Goal: Contribute content: Add original content to the website for others to see

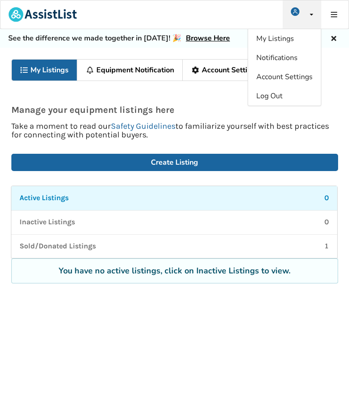
click at [231, 100] on div "Manage your equipment listings here Take a moment to read our Safety Guidelines…" at bounding box center [174, 113] width 349 height 51
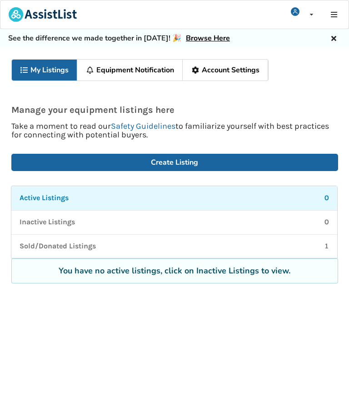
click at [337, 15] on icon at bounding box center [334, 14] width 9 height 7
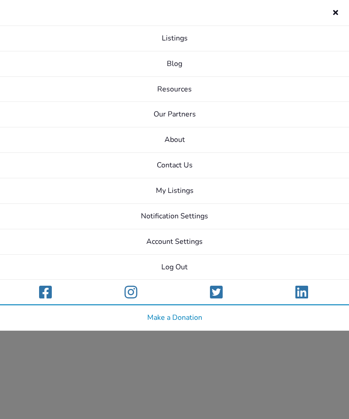
click at [336, 13] on icon at bounding box center [335, 10] width 9 height 7
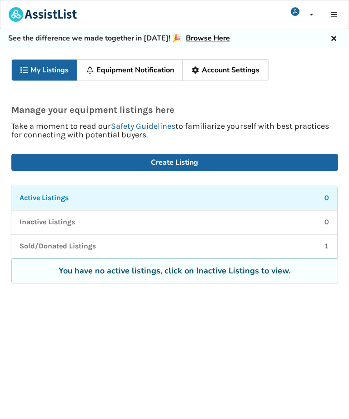
click at [40, 71] on link "My Listings" at bounding box center [45, 70] width 66 height 21
click at [47, 77] on link "My Listings" at bounding box center [45, 70] width 66 height 21
click at [343, 73] on div "My Listings Equipment Notification Account Settings Manage your equipment listi…" at bounding box center [174, 244] width 349 height 392
click at [334, 11] on icon at bounding box center [334, 14] width 9 height 7
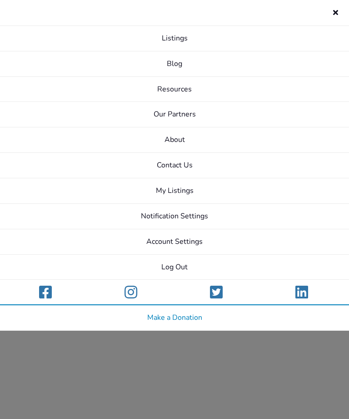
click at [185, 35] on link "Listings" at bounding box center [174, 38] width 349 height 25
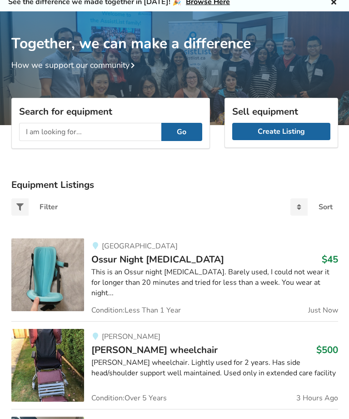
scroll to position [28, 0]
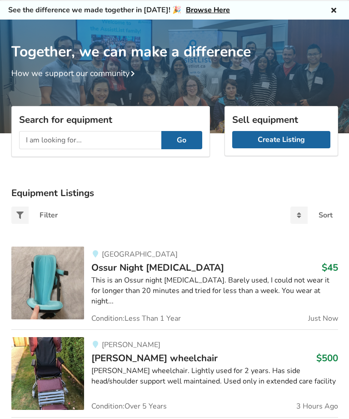
click at [286, 139] on link "Create Listing" at bounding box center [281, 139] width 98 height 17
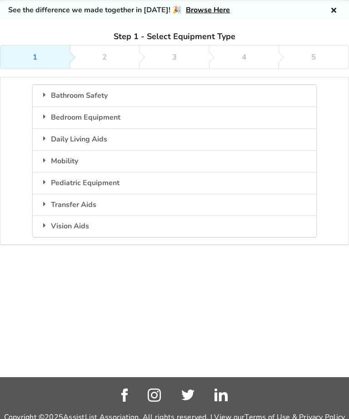
click at [71, 161] on div "Mobility" at bounding box center [175, 161] width 284 height 22
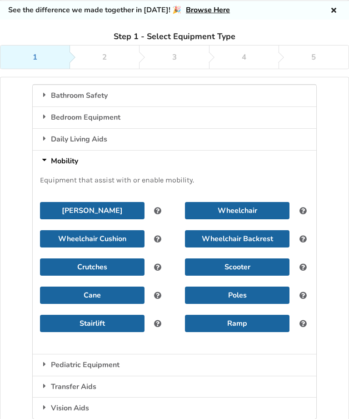
click at [225, 204] on button "Wheelchair" at bounding box center [237, 210] width 105 height 17
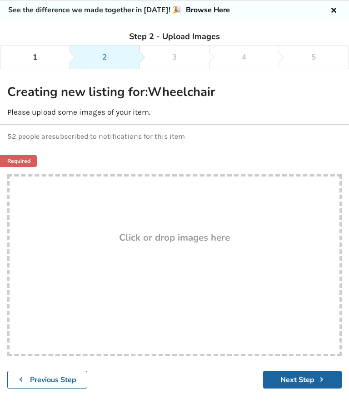
click at [188, 256] on div "Drop here! Click or drop images here" at bounding box center [174, 265] width 335 height 182
type input "C:\fakepath\IMG_5040.jpeg"
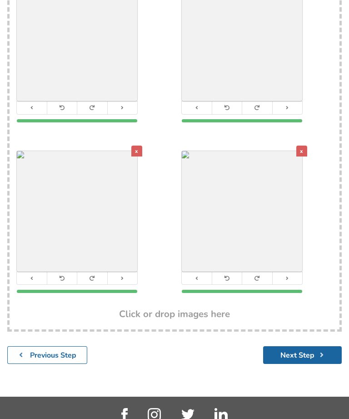
scroll to position [256, 0]
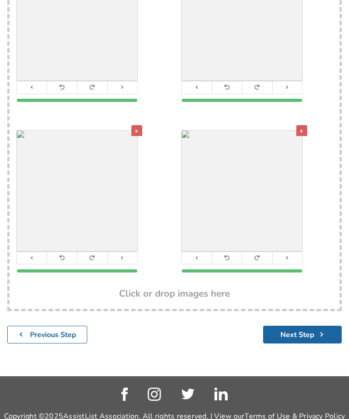
click at [298, 331] on button "Next Step" at bounding box center [302, 335] width 79 height 18
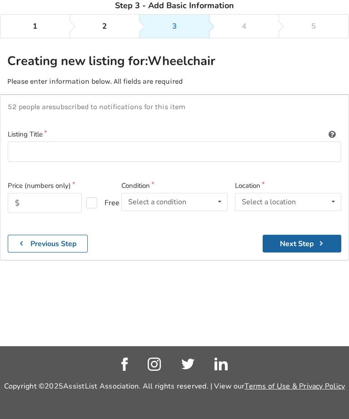
scroll to position [84, 0]
click at [27, 141] on input at bounding box center [175, 151] width 334 height 20
click at [109, 141] on input "[PERSON_NAME] Union tilting high quality wheelchair" at bounding box center [175, 151] width 334 height 20
type input "[PERSON_NAME] Union tilting wheelchair"
click at [41, 193] on input "text" at bounding box center [45, 203] width 74 height 20
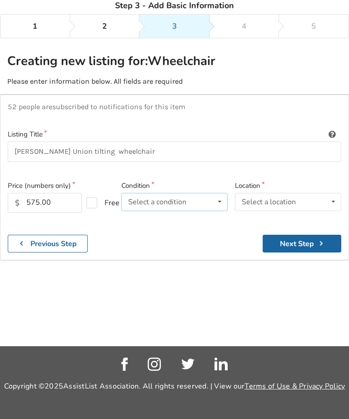
click at [221, 193] on icon at bounding box center [219, 201] width 13 height 17
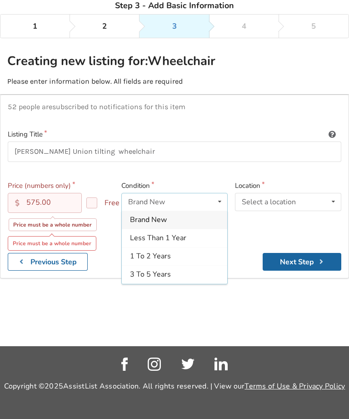
click at [160, 269] on span "3 To 5 Years" at bounding box center [150, 274] width 41 height 10
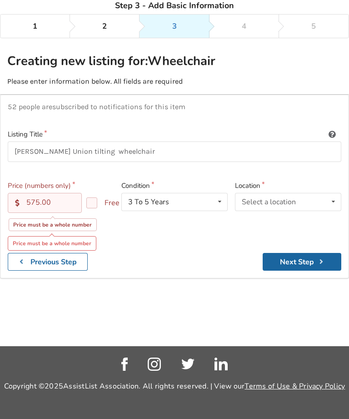
click at [56, 193] on input "575.00" at bounding box center [45, 203] width 74 height 20
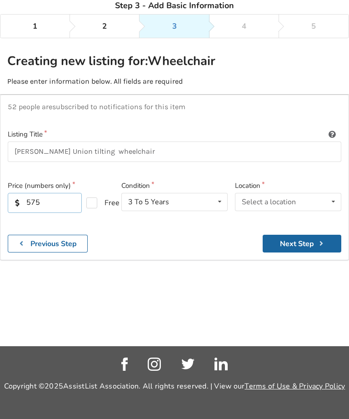
type input "575"
click at [331, 193] on icon at bounding box center [333, 201] width 13 height 17
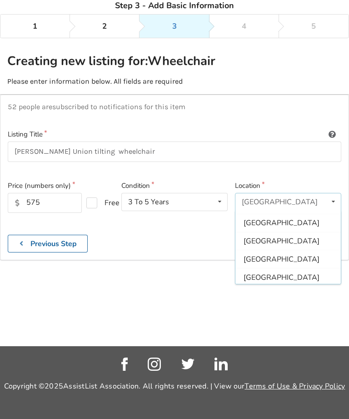
scroll to position [270, 0]
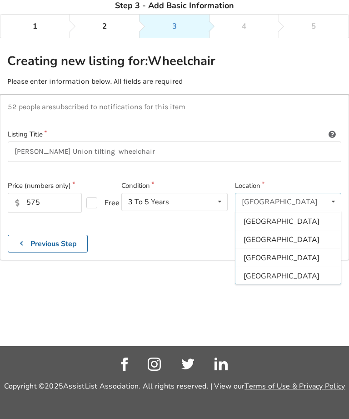
click at [258, 231] on div "[GEOGRAPHIC_DATA]" at bounding box center [288, 240] width 105 height 18
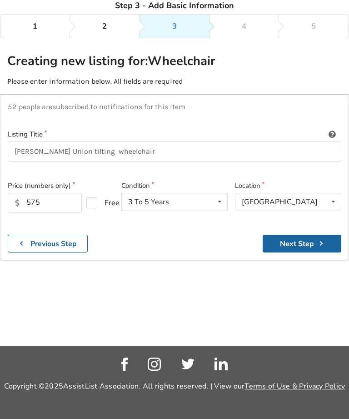
click at [304, 235] on button "Next Step" at bounding box center [302, 244] width 79 height 18
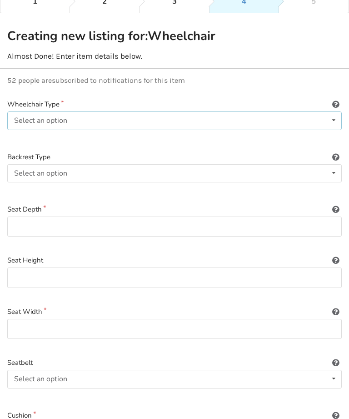
click at [335, 119] on icon at bounding box center [333, 120] width 13 height 17
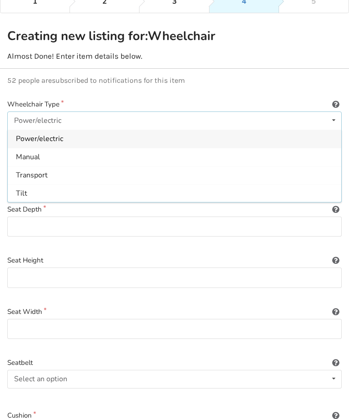
click at [32, 153] on span "Manual" at bounding box center [28, 157] width 24 height 10
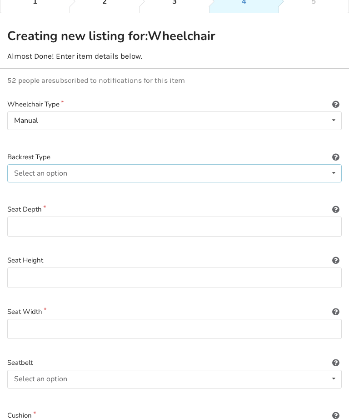
click at [335, 169] on icon at bounding box center [333, 173] width 13 height 17
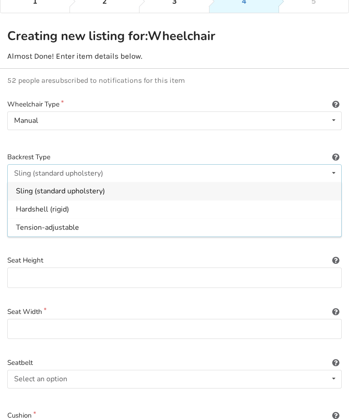
click at [25, 165] on div "Sling (standard upholstery) Sling (standard upholstery) Hardshell (rigid) Tensi…" at bounding box center [174, 173] width 335 height 18
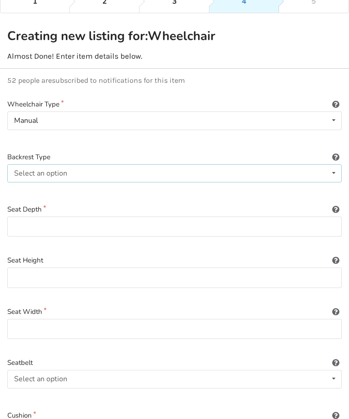
click at [334, 172] on icon at bounding box center [333, 173] width 13 height 17
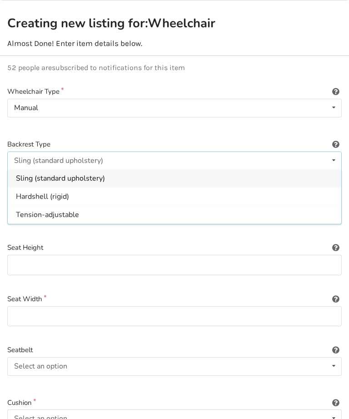
scroll to position [95, 0]
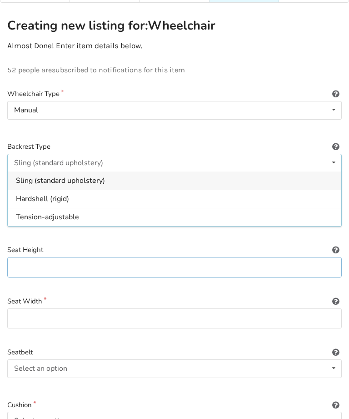
click at [53, 266] on input at bounding box center [174, 267] width 335 height 20
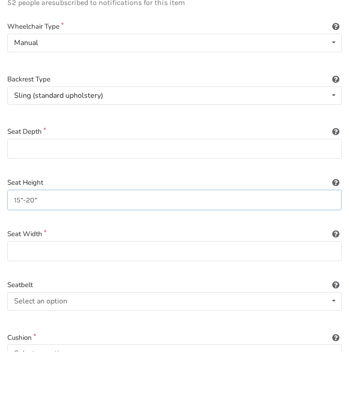
type input "15”-20”"
click at [33, 308] on input at bounding box center [174, 318] width 335 height 20
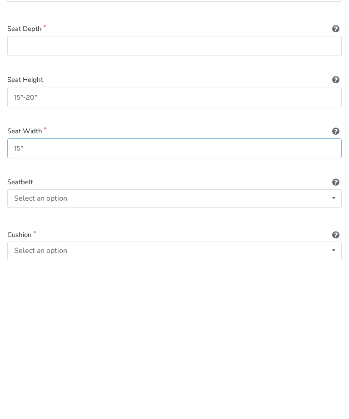
scroll to position [126, 0]
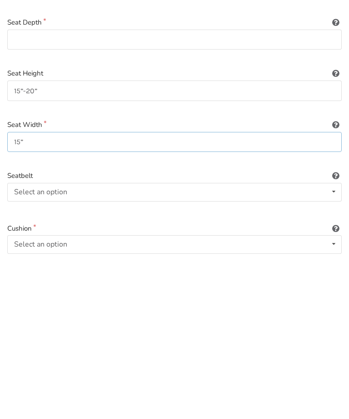
type input "15”"
click at [329, 329] on icon at bounding box center [333, 337] width 13 height 17
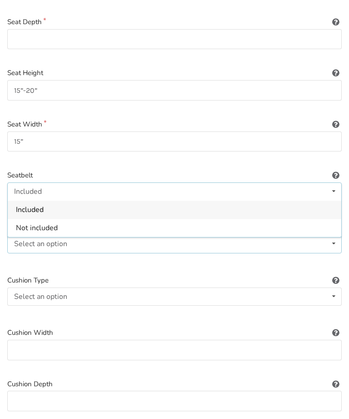
click at [161, 247] on div "Select an option Included Not included" at bounding box center [174, 244] width 335 height 18
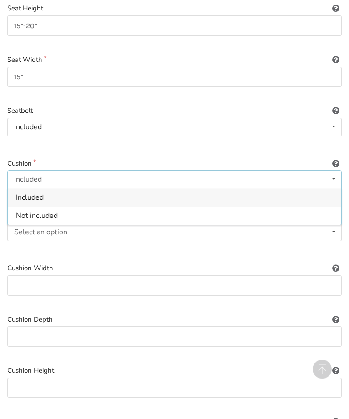
scroll to position [346, 0]
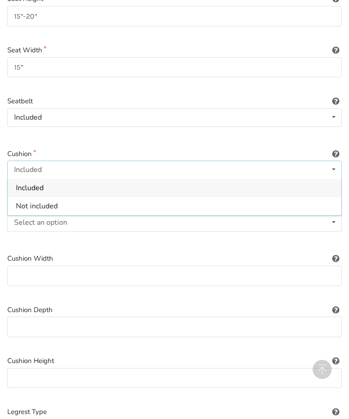
click at [35, 184] on span "Included" at bounding box center [30, 188] width 28 height 10
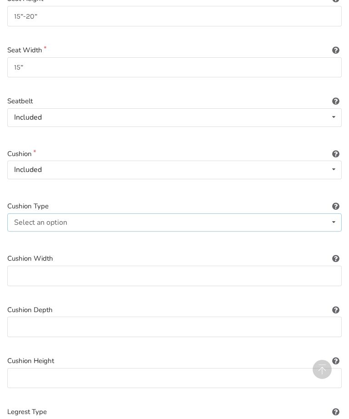
click at [332, 219] on icon at bounding box center [333, 222] width 13 height 17
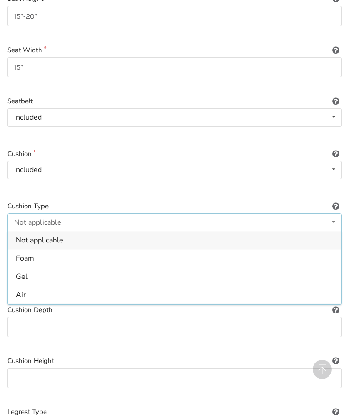
click at [30, 253] on span "Foam" at bounding box center [25, 258] width 18 height 10
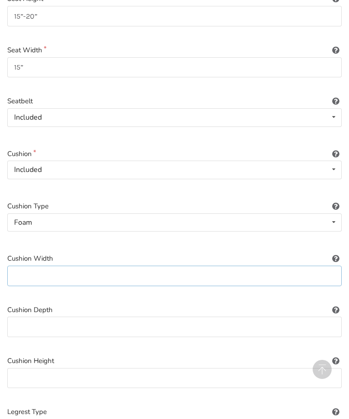
click at [43, 273] on input at bounding box center [174, 276] width 335 height 20
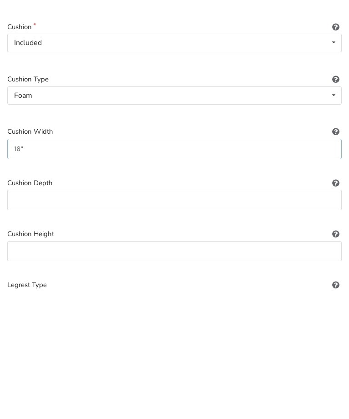
type input "16”"
click at [31, 316] on input at bounding box center [174, 326] width 335 height 20
type input "19”"
click at [31, 368] on input at bounding box center [174, 378] width 335 height 20
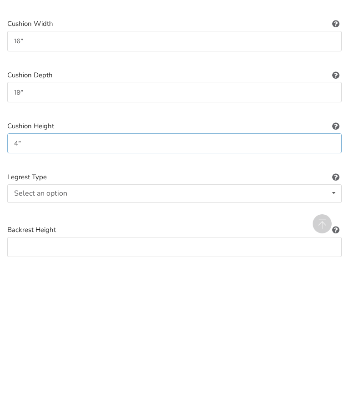
scroll to position [447, 0]
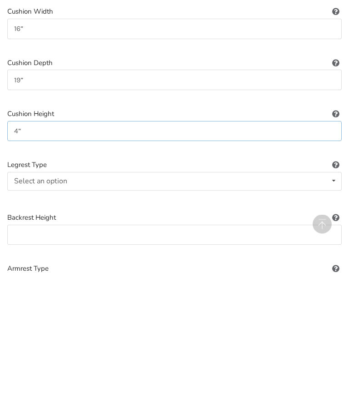
type input "4”"
click at [331, 318] on icon at bounding box center [333, 326] width 13 height 17
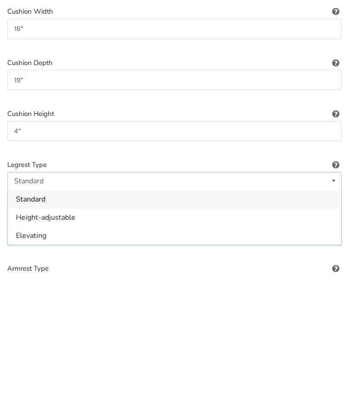
scroll to position [593, 0]
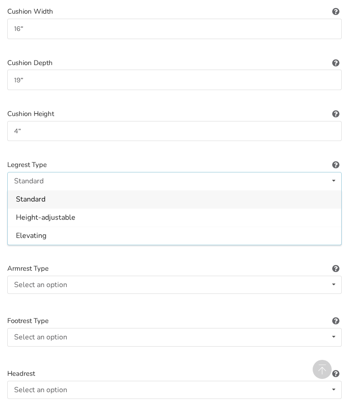
click at [63, 212] on span "Height-adjustable" at bounding box center [46, 217] width 60 height 10
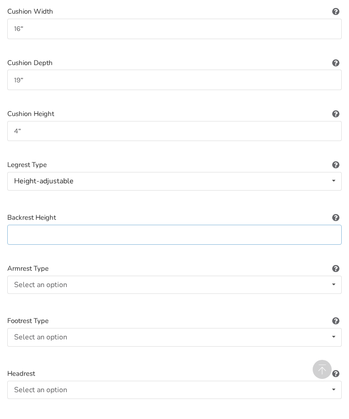
click at [276, 230] on input at bounding box center [174, 235] width 335 height 20
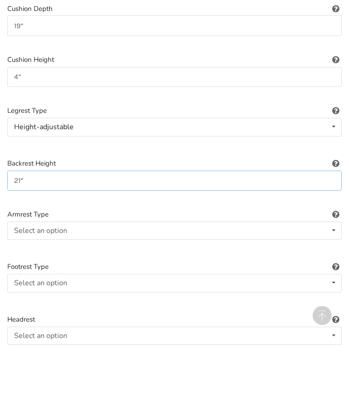
type input "21”"
click at [333, 276] on icon at bounding box center [333, 284] width 13 height 17
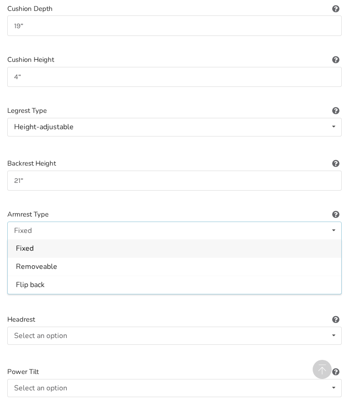
click at [142, 239] on div "Fixed" at bounding box center [175, 248] width 334 height 18
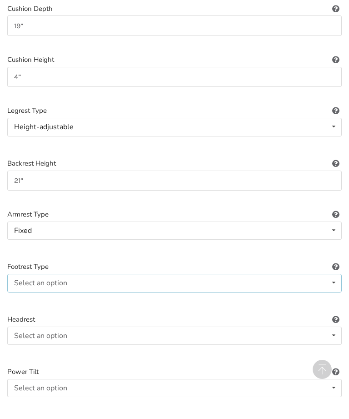
click at [336, 276] on icon at bounding box center [333, 282] width 13 height 17
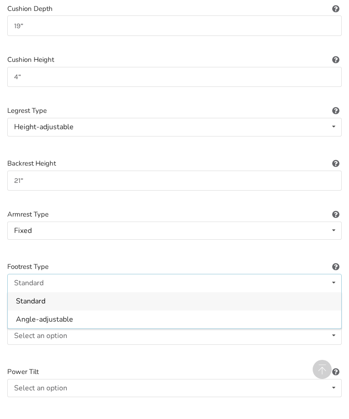
click at [64, 314] on span "Angle-adjustable" at bounding box center [44, 319] width 57 height 10
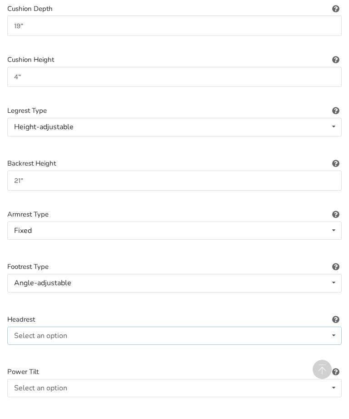
click at [333, 328] on icon at bounding box center [333, 335] width 13 height 17
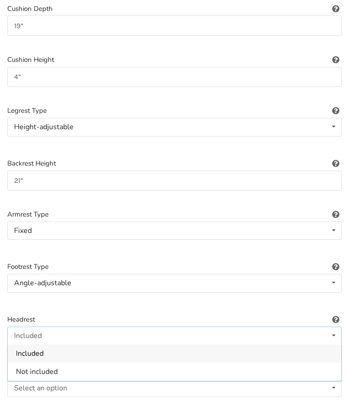
click at [151, 352] on div "Included" at bounding box center [175, 353] width 334 height 18
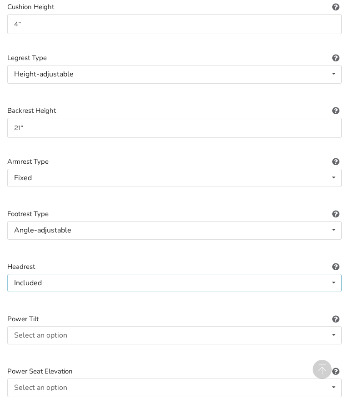
scroll to position [716, 0]
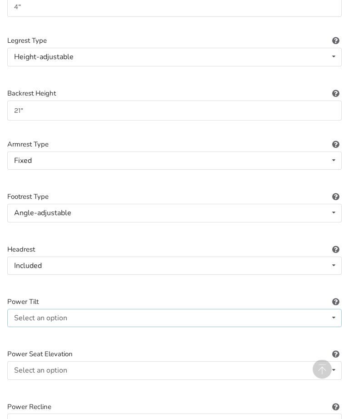
click at [335, 310] on icon at bounding box center [333, 318] width 13 height 17
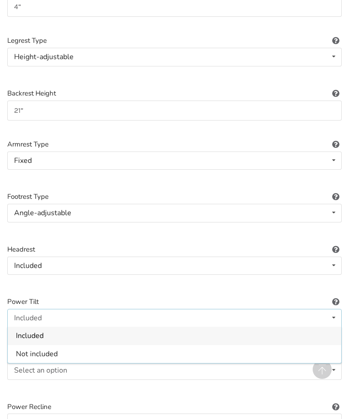
click at [111, 333] on div "Included" at bounding box center [175, 335] width 334 height 18
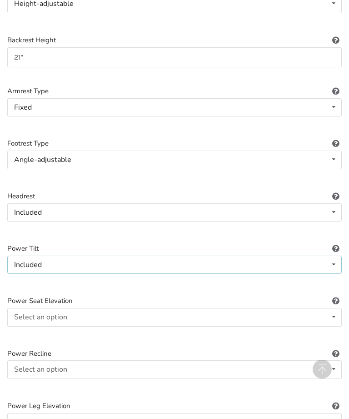
scroll to position [771, 0]
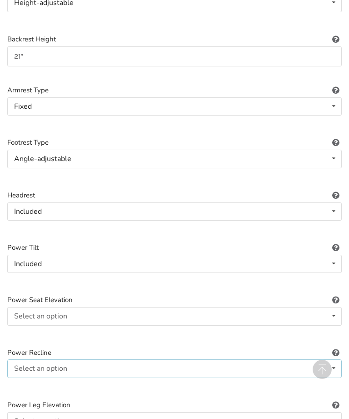
click at [332, 360] on icon at bounding box center [333, 368] width 13 height 17
click at [79, 377] on div "Included" at bounding box center [175, 386] width 334 height 18
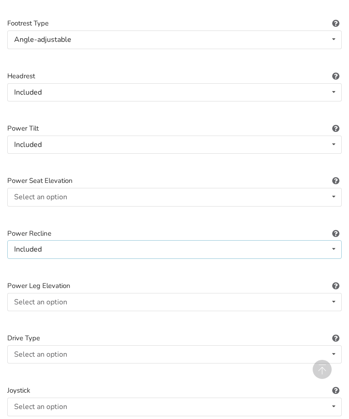
scroll to position [891, 0]
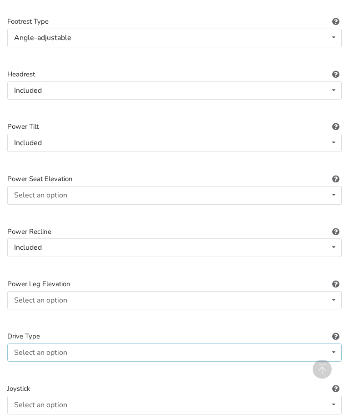
click at [331, 344] on icon at bounding box center [333, 352] width 13 height 17
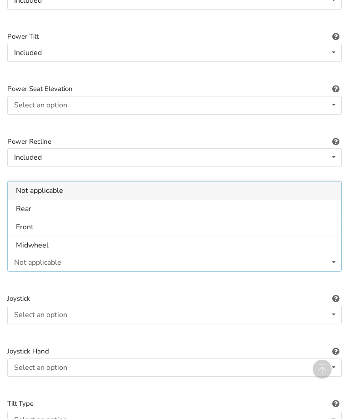
scroll to position [982, 0]
click at [333, 306] on icon at bounding box center [333, 314] width 13 height 17
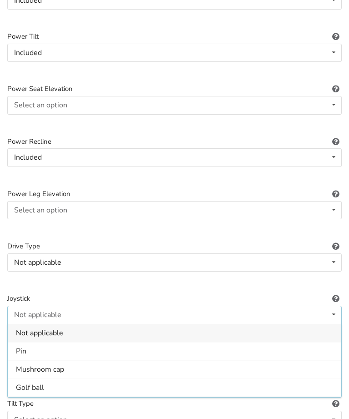
click at [70, 324] on div "Not applicable" at bounding box center [175, 333] width 334 height 18
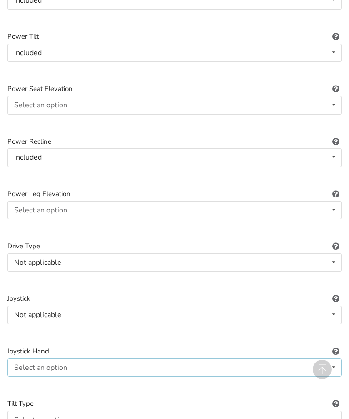
click at [336, 359] on icon at bounding box center [333, 367] width 13 height 17
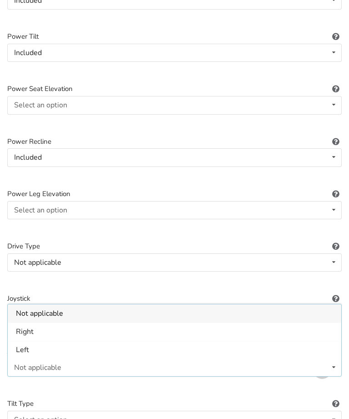
click at [50, 308] on span "Not applicable" at bounding box center [39, 313] width 47 height 10
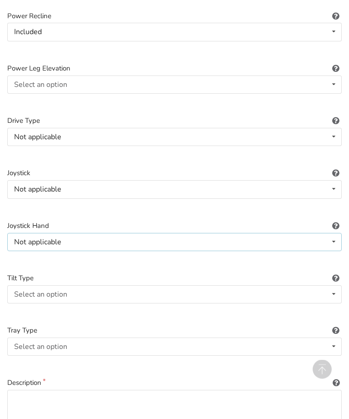
scroll to position [1110, 0]
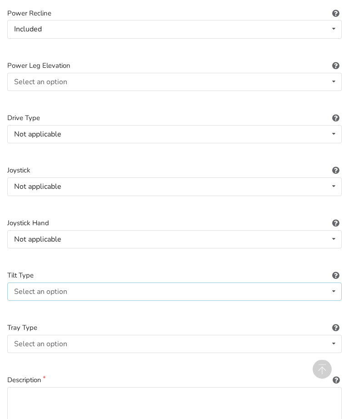
click at [331, 283] on icon at bounding box center [333, 291] width 13 height 17
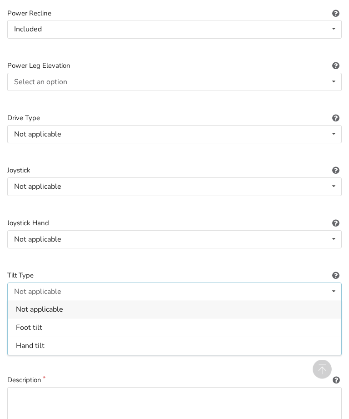
scroll to position [1110, 0]
click at [86, 300] on div "Not applicable" at bounding box center [175, 309] width 334 height 18
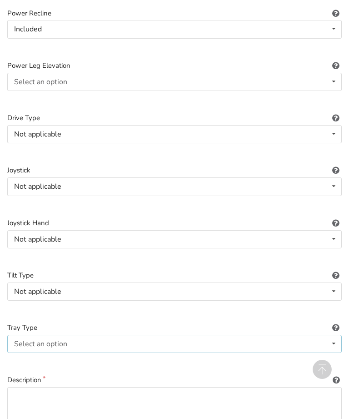
click at [334, 335] on icon at bounding box center [333, 343] width 13 height 17
click at [72, 357] on div "None" at bounding box center [175, 361] width 334 height 18
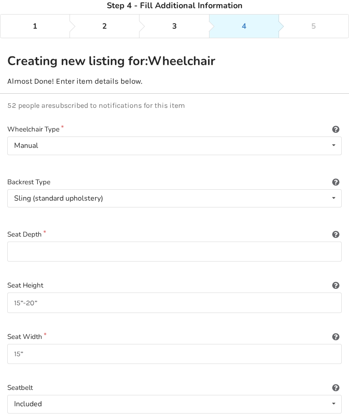
scroll to position [64, 0]
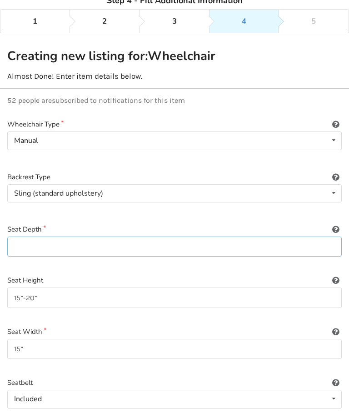
click at [20, 249] on input at bounding box center [174, 247] width 335 height 20
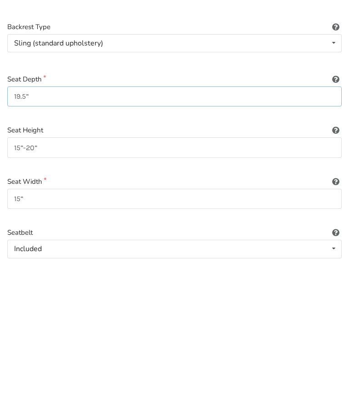
scroll to position [72, 0]
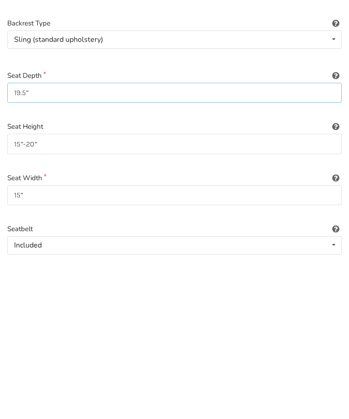
type input "19.5”"
click at [37, 331] on input "15”" at bounding box center [174, 341] width 335 height 20
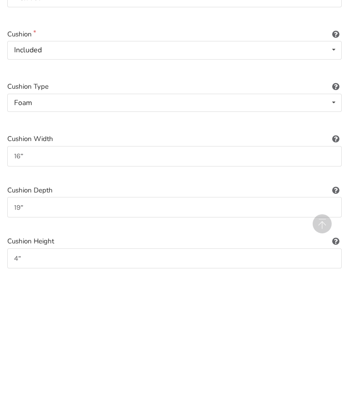
scroll to position [320, 0]
type input "16”"
click at [43, 342] on input "19”" at bounding box center [174, 352] width 335 height 20
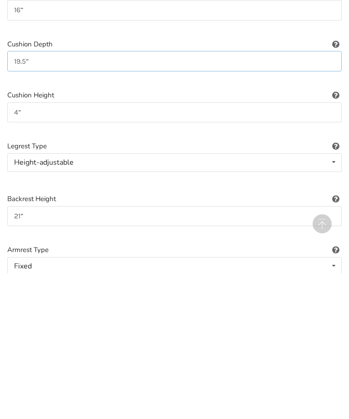
scroll to position [467, 0]
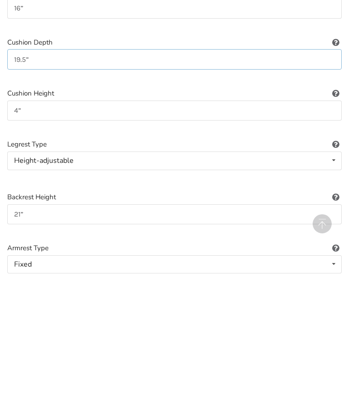
type input "19.5”"
click at [133, 388] on label "Armrest Type" at bounding box center [174, 393] width 335 height 10
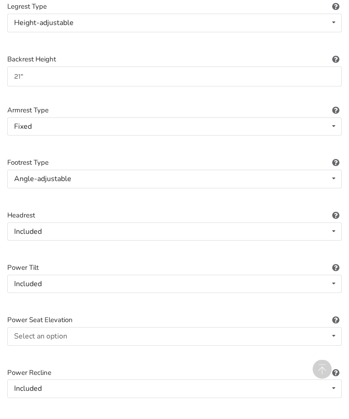
scroll to position [751, 0]
click at [334, 330] on icon at bounding box center [333, 335] width 13 height 17
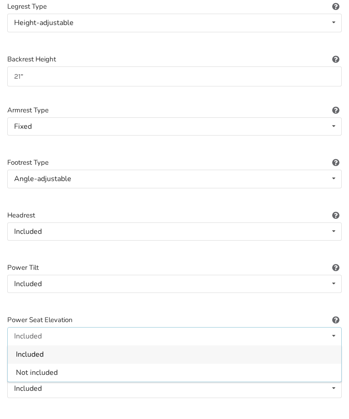
click at [159, 368] on div "Not included" at bounding box center [175, 372] width 334 height 18
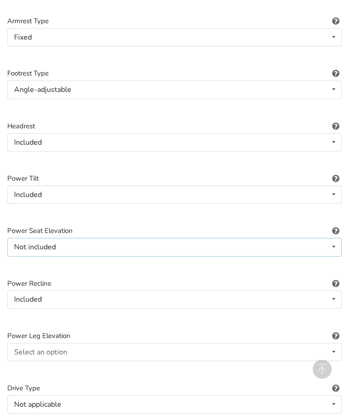
scroll to position [840, 0]
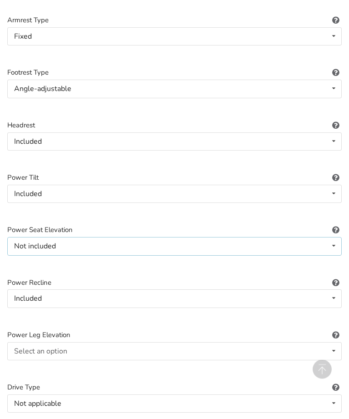
click at [336, 239] on icon at bounding box center [333, 246] width 13 height 17
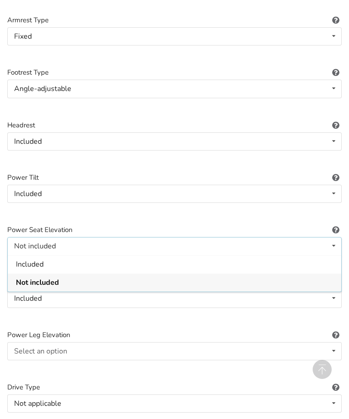
click at [252, 318] on div "Wheelchair Type Manual Power/electric Manual Transport Tilt Backrest Type Sling…" at bounding box center [174, 55] width 349 height 1441
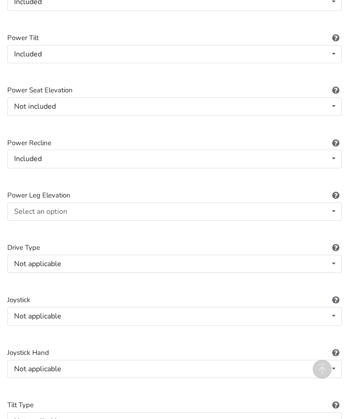
scroll to position [980, 0]
click at [328, 257] on icon at bounding box center [333, 263] width 13 height 17
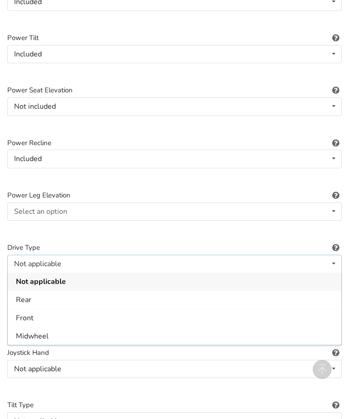
click at [49, 310] on div "Front" at bounding box center [175, 318] width 334 height 18
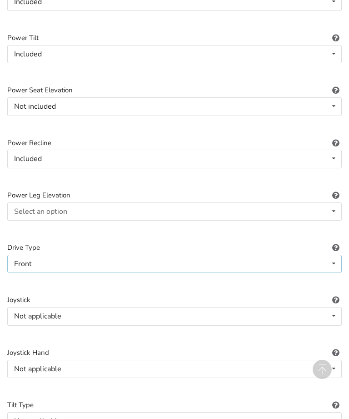
click at [321, 255] on div "Front Not applicable Rear Front Midwheel" at bounding box center [174, 264] width 335 height 18
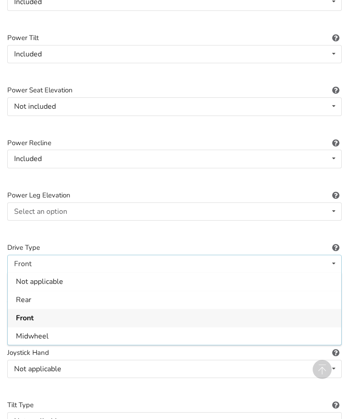
click at [25, 296] on span "Rear" at bounding box center [23, 300] width 15 height 10
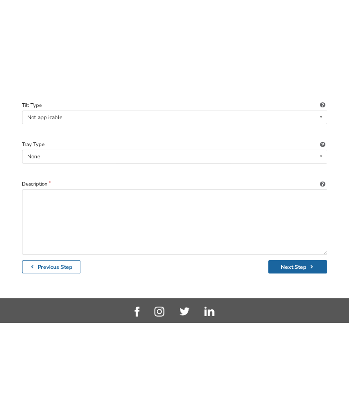
scroll to position [1256, 0]
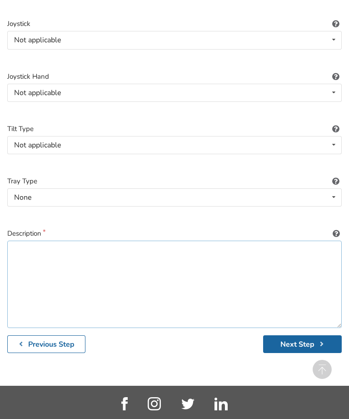
click at [27, 241] on textarea at bounding box center [174, 284] width 335 height 87
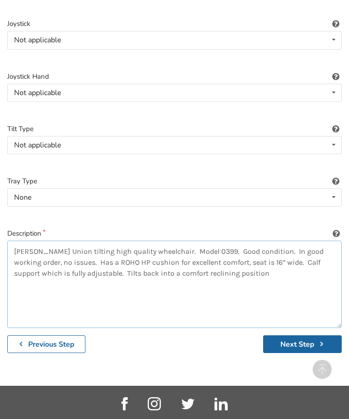
type textarea "[PERSON_NAME] Union tilting high quality wheelchair. Model 0399. Good condition…"
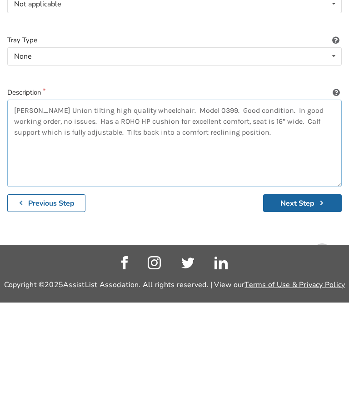
scroll to position [1286, 0]
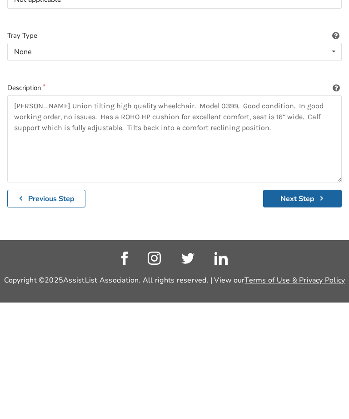
click at [296, 306] on button "Next Step" at bounding box center [302, 315] width 79 height 18
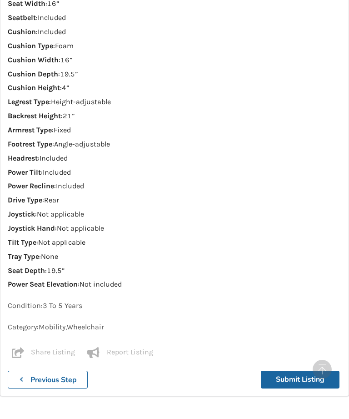
scroll to position [877, 0]
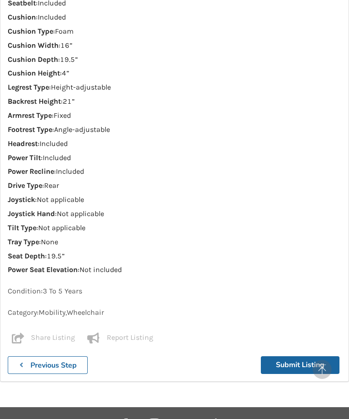
click at [301, 356] on button "Submit Listing" at bounding box center [300, 365] width 79 height 18
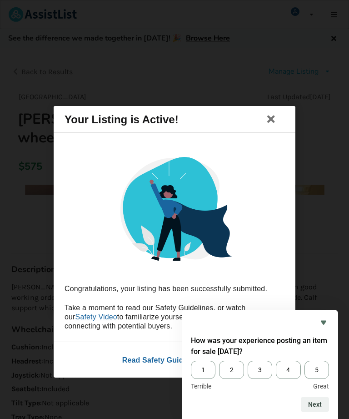
click at [322, 379] on span "5" at bounding box center [317, 370] width 25 height 18
click at [305, 361] on input "5" at bounding box center [305, 361] width 0 height 0
click at [323, 412] on button "Next" at bounding box center [315, 404] width 28 height 15
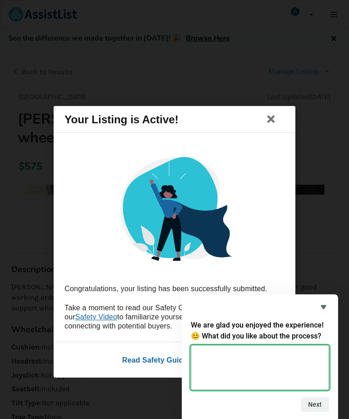
click at [215, 390] on textarea at bounding box center [260, 367] width 138 height 45
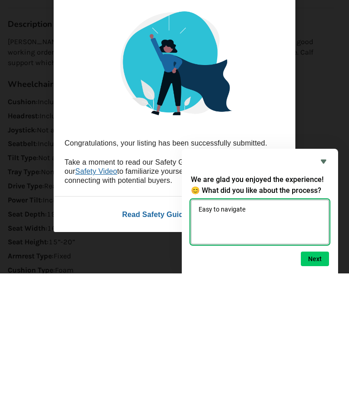
type textarea "Easy to navigate."
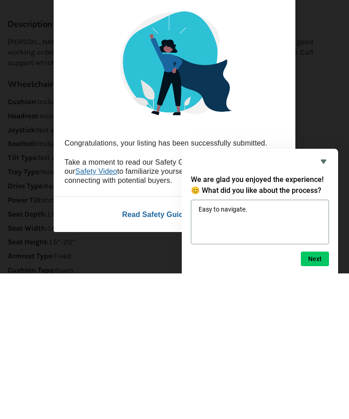
click at [318, 397] on button "Next" at bounding box center [315, 404] width 28 height 15
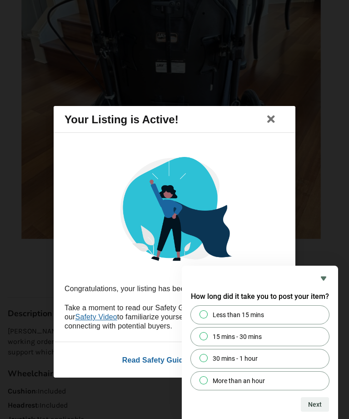
click at [210, 346] on label "15 mins - 30 mins" at bounding box center [260, 336] width 138 height 18
click at [207, 339] on input "15 mins - 30 mins" at bounding box center [204, 336] width 6 height 6
radio input "true"
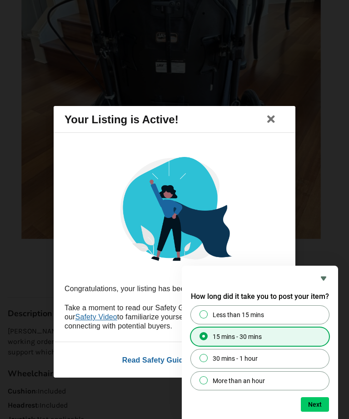
click at [320, 412] on button "Next" at bounding box center [315, 404] width 28 height 15
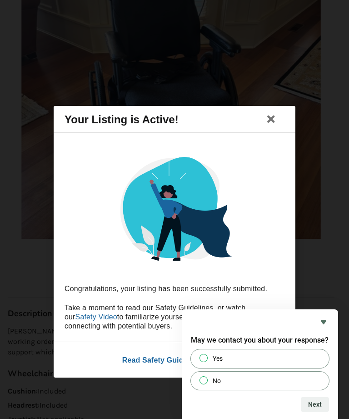
click at [206, 383] on input "No" at bounding box center [204, 380] width 6 height 6
radio input "true"
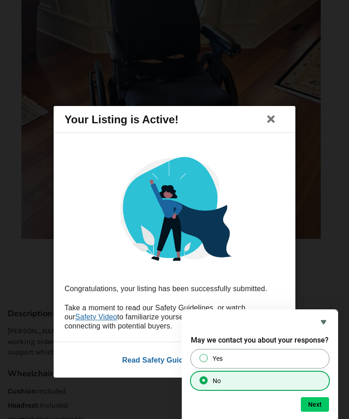
click at [323, 412] on button "Next" at bounding box center [315, 404] width 28 height 15
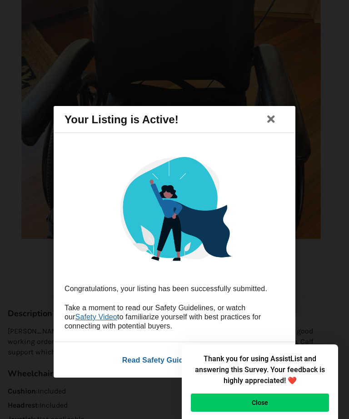
click at [285, 412] on button "Close" at bounding box center [260, 402] width 138 height 18
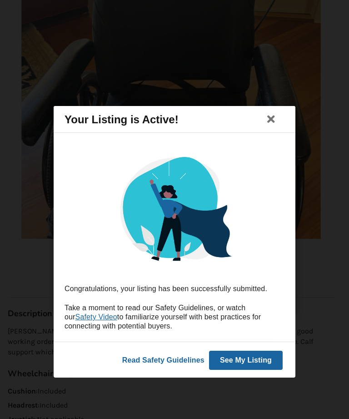
click at [273, 125] on icon at bounding box center [271, 119] width 13 height 11
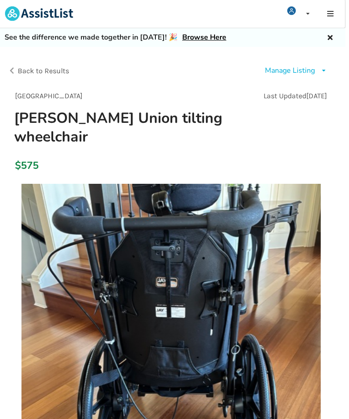
scroll to position [0, 4]
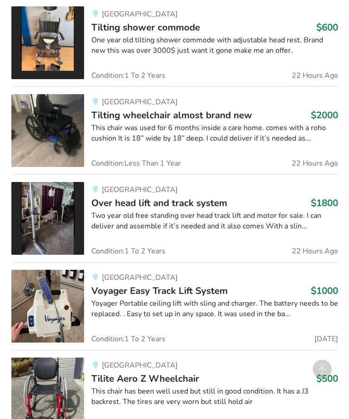
scroll to position [1256, 0]
